Goal: Find specific page/section: Find specific page/section

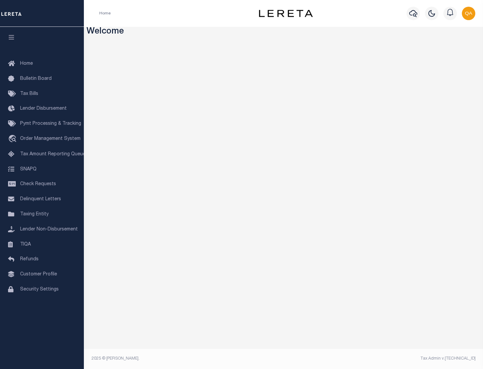
click at [42, 244] on link "TIQA" at bounding box center [42, 244] width 84 height 15
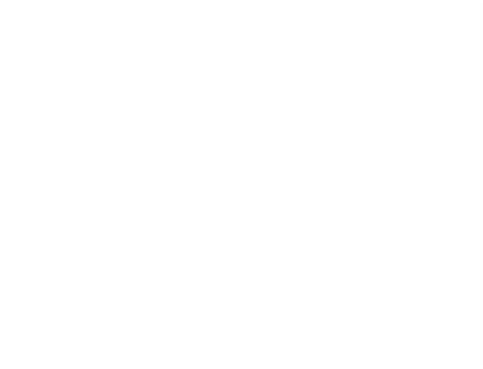
select select "200"
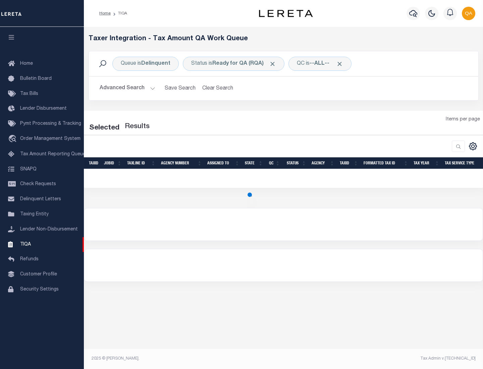
select select "200"
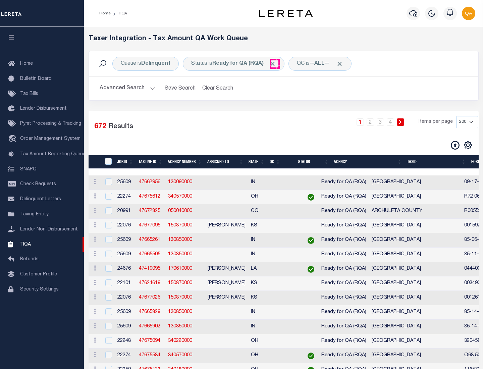
click at [274, 64] on span "Click to Remove" at bounding box center [272, 63] width 7 height 7
